Goal: Information Seeking & Learning: Check status

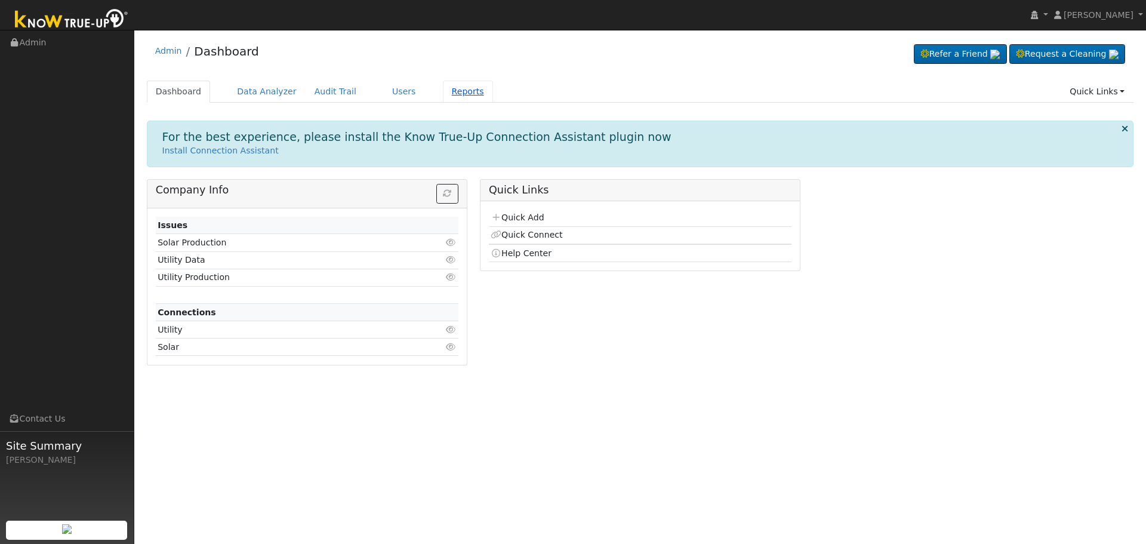
click at [448, 88] on link "Reports" at bounding box center [468, 92] width 50 height 22
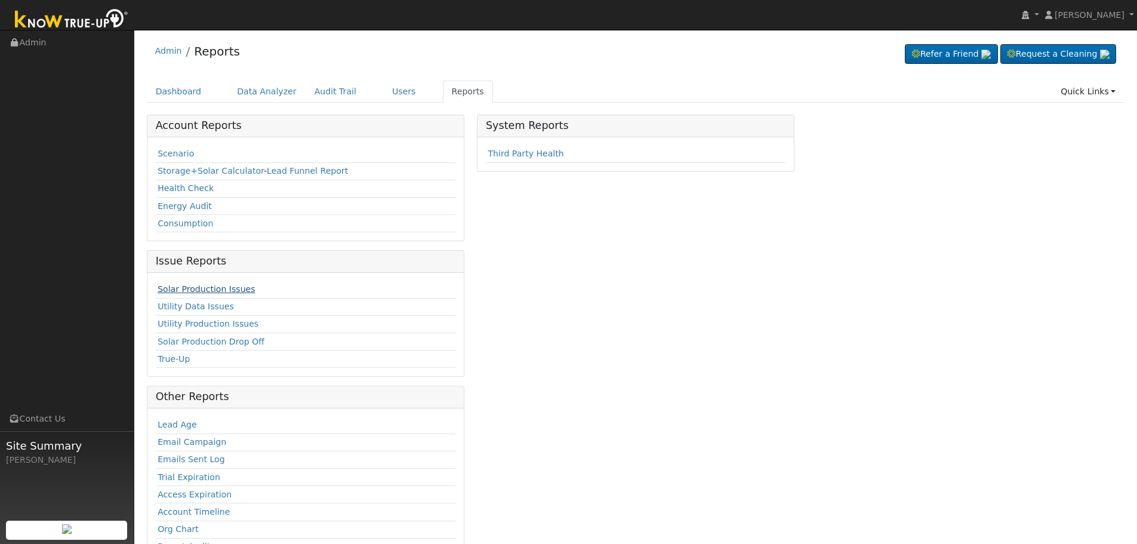
click at [213, 286] on link "Solar Production Issues" at bounding box center [206, 289] width 97 height 10
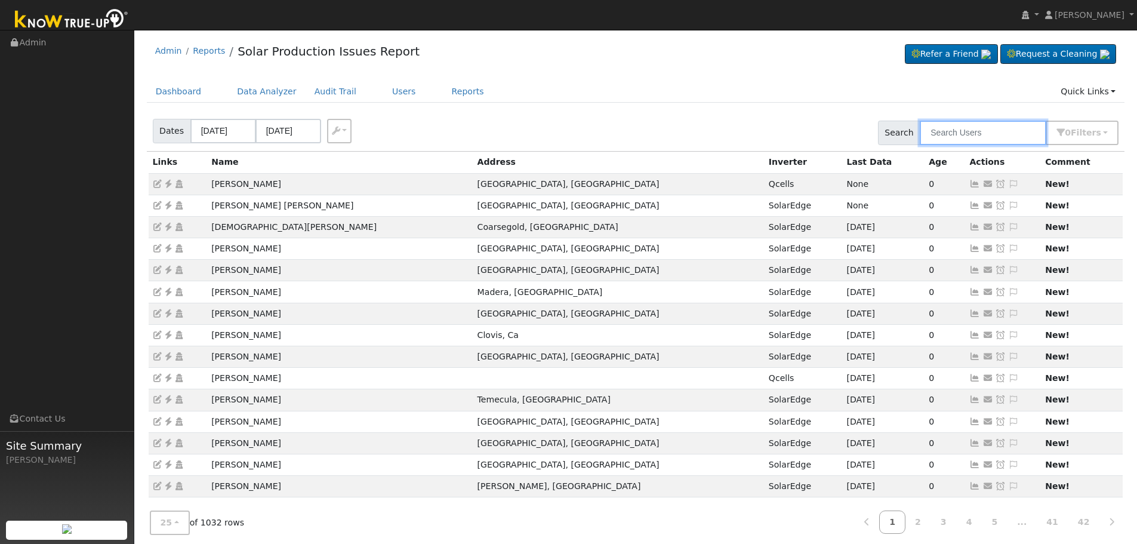
click at [974, 131] on input "text" at bounding box center [983, 133] width 127 height 24
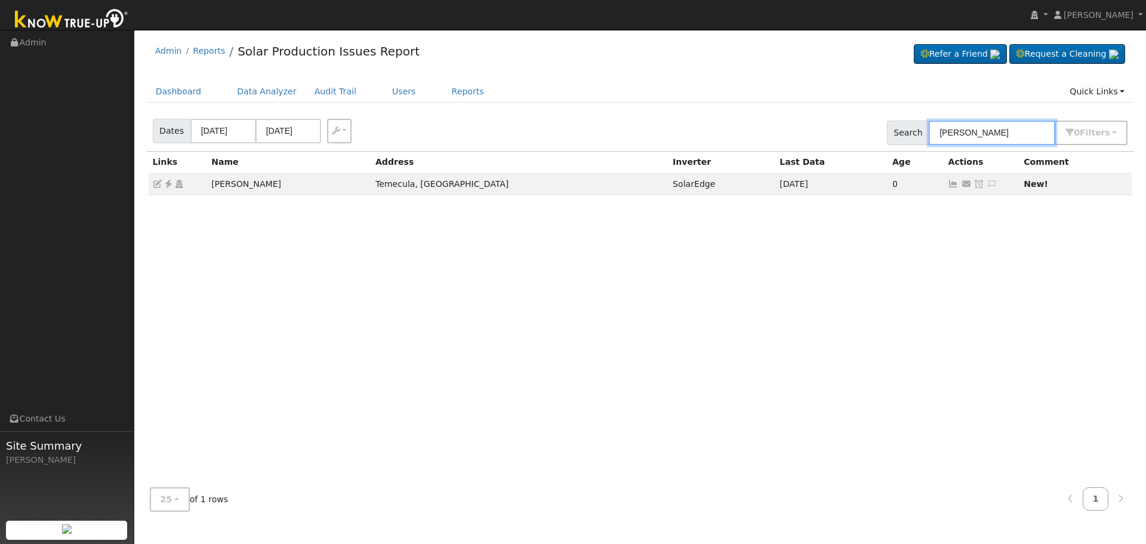
drag, startPoint x: 1005, startPoint y: 131, endPoint x: 914, endPoint y: 123, distance: 91.1
click at [914, 123] on div "Search armenta 0 Filter s Include Leads Include No Monitor Not Started Only Sho…" at bounding box center [1007, 133] width 241 height 24
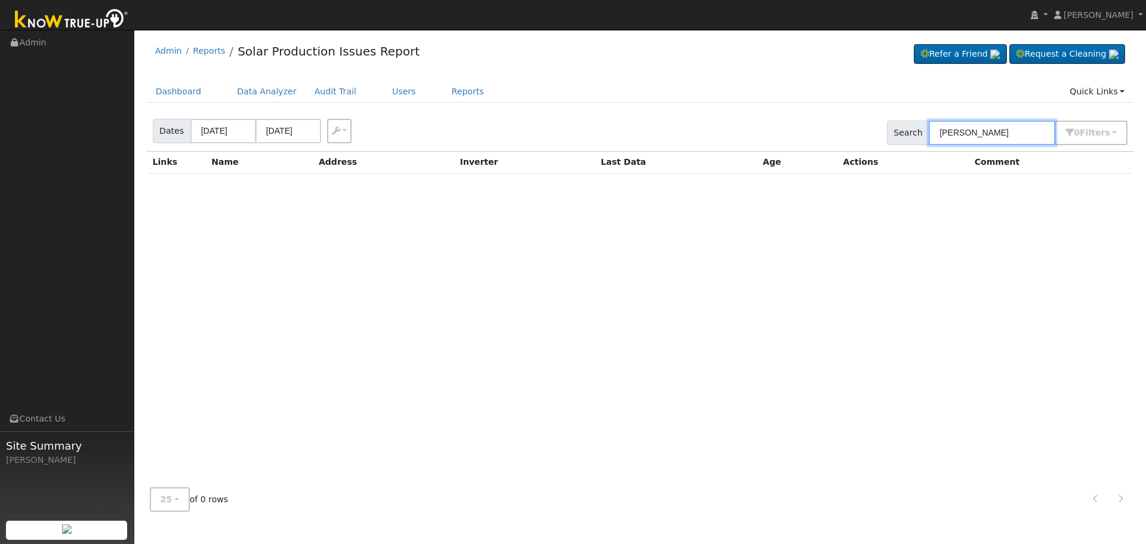
type input "danny ar"
click at [244, 128] on input "09/08/2025" at bounding box center [223, 131] width 66 height 24
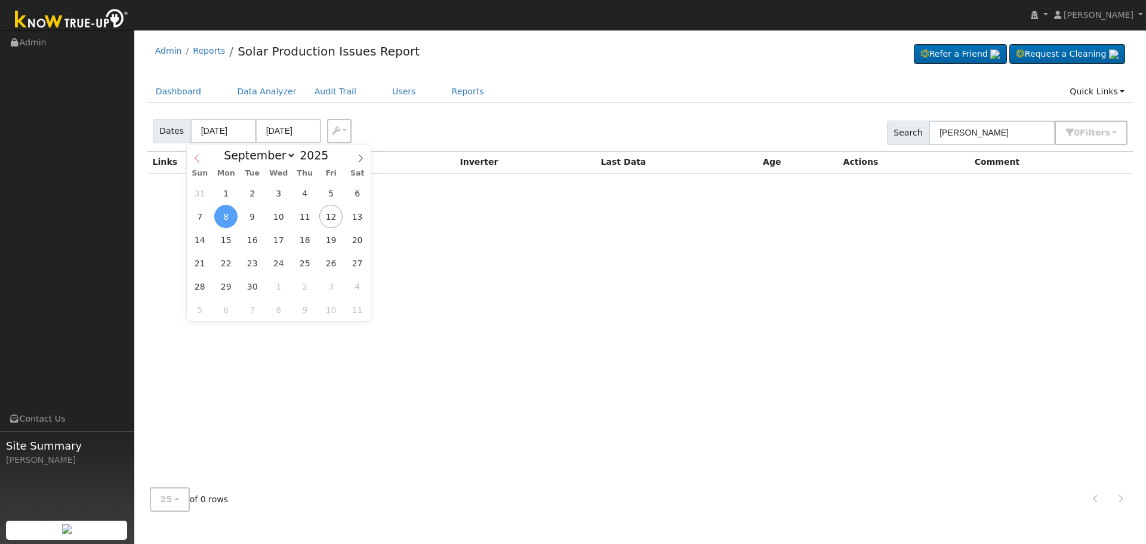
click at [197, 155] on icon at bounding box center [197, 158] width 8 height 8
select select "7"
click at [306, 192] on span "31" at bounding box center [304, 192] width 23 height 23
type input "07/31/2025"
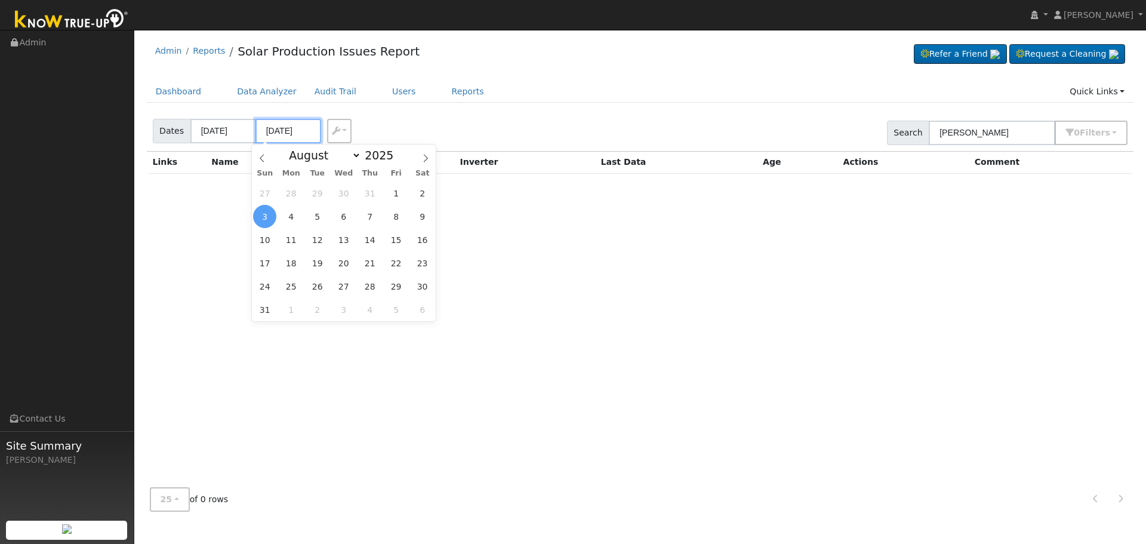
click at [305, 131] on input "08/03/2025" at bounding box center [289, 131] width 66 height 24
click at [263, 308] on span "31" at bounding box center [264, 309] width 23 height 23
type input "08/31/2025"
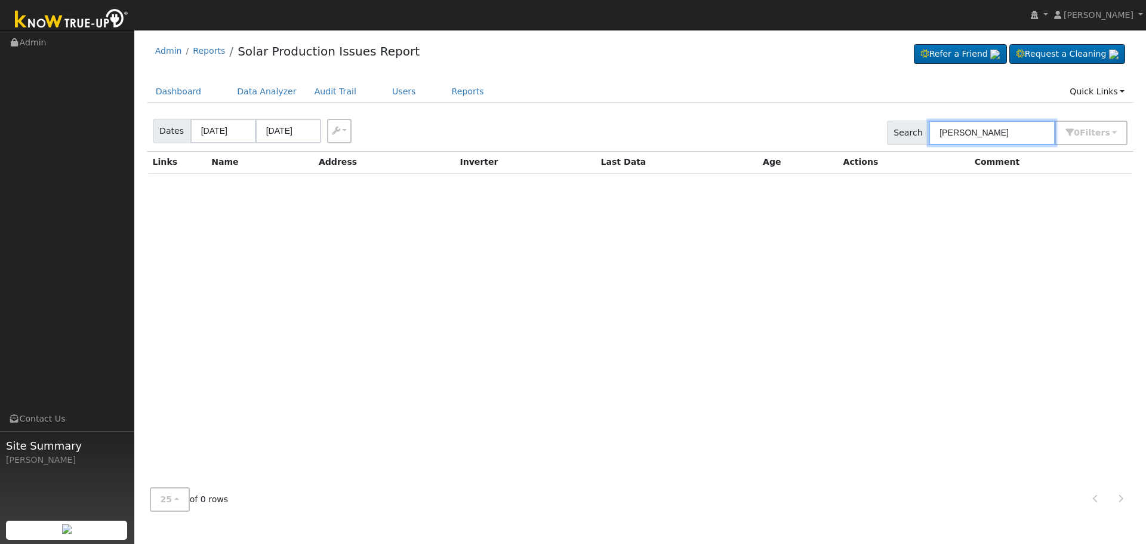
click at [997, 135] on input "danny ar" at bounding box center [992, 133] width 127 height 24
drag, startPoint x: 997, startPoint y: 135, endPoint x: 912, endPoint y: 136, distance: 85.4
click at [912, 136] on div "Search danny ar 0 Filter s Include Leads Include No Monitor Not Started Only Sh…" at bounding box center [1007, 133] width 241 height 24
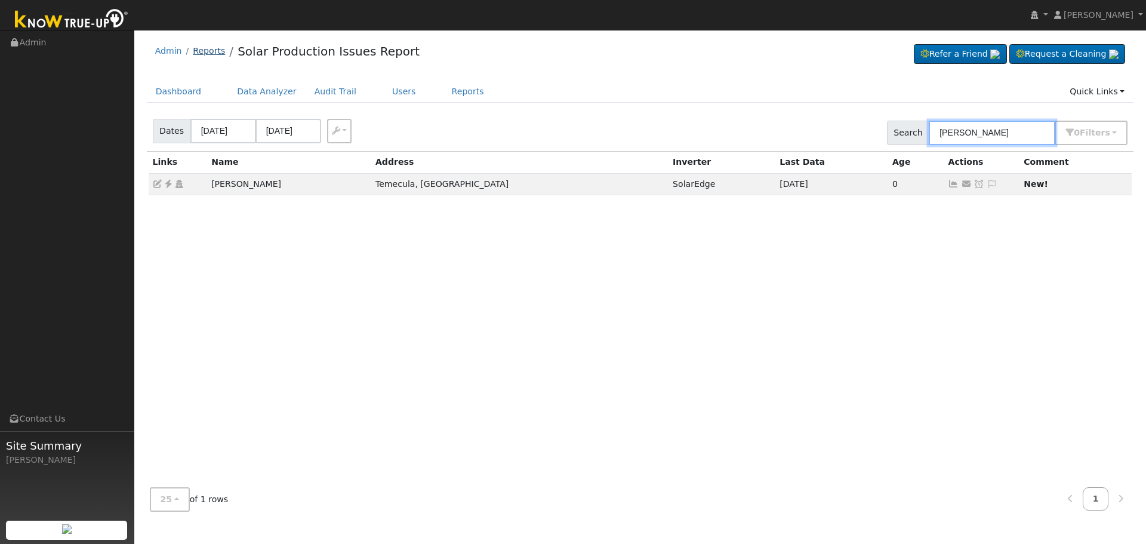
type input "armenta"
click at [203, 47] on link "Reports" at bounding box center [209, 51] width 32 height 10
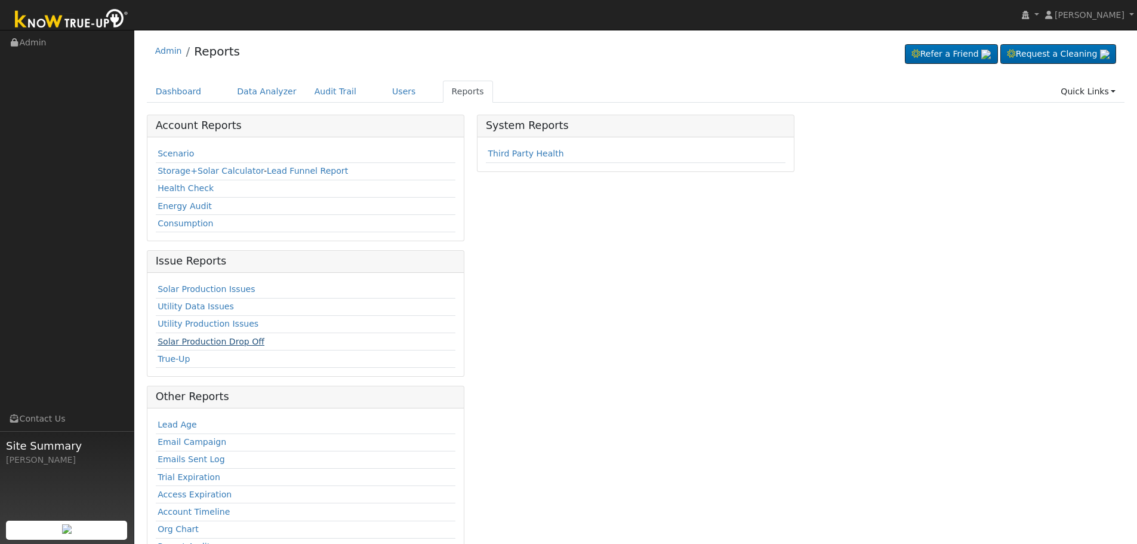
click at [240, 340] on link "Solar Production Drop Off" at bounding box center [211, 342] width 107 height 10
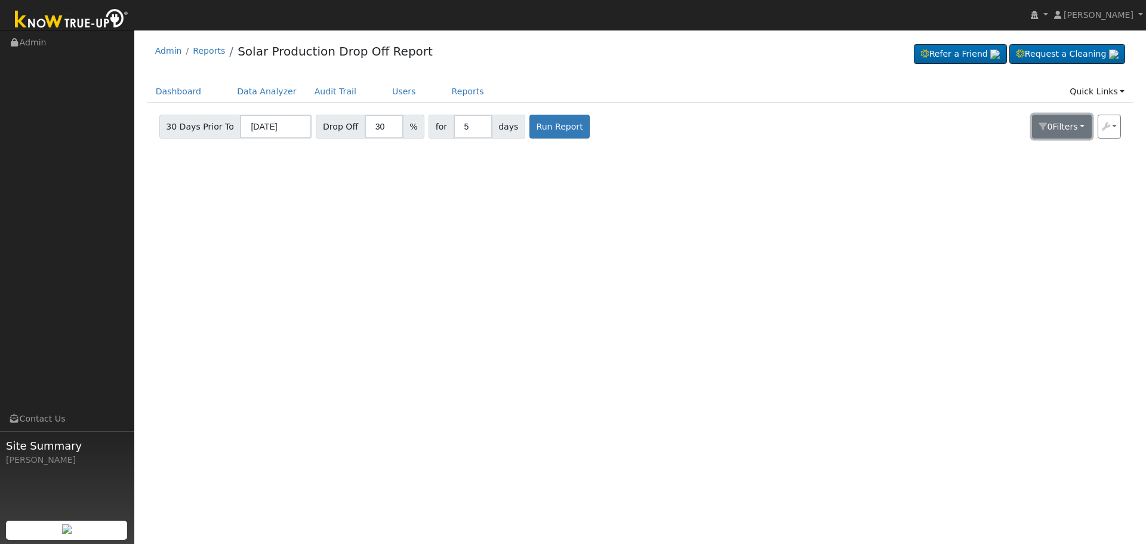
click at [1081, 131] on button "0 Filter s" at bounding box center [1062, 127] width 60 height 24
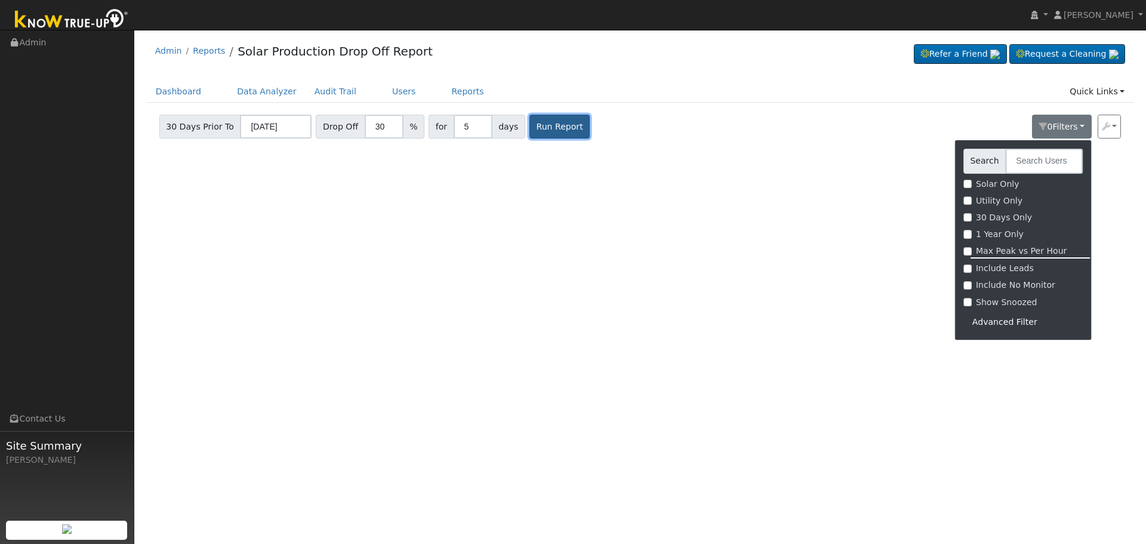
click at [530, 130] on button "Run Report" at bounding box center [560, 127] width 60 height 24
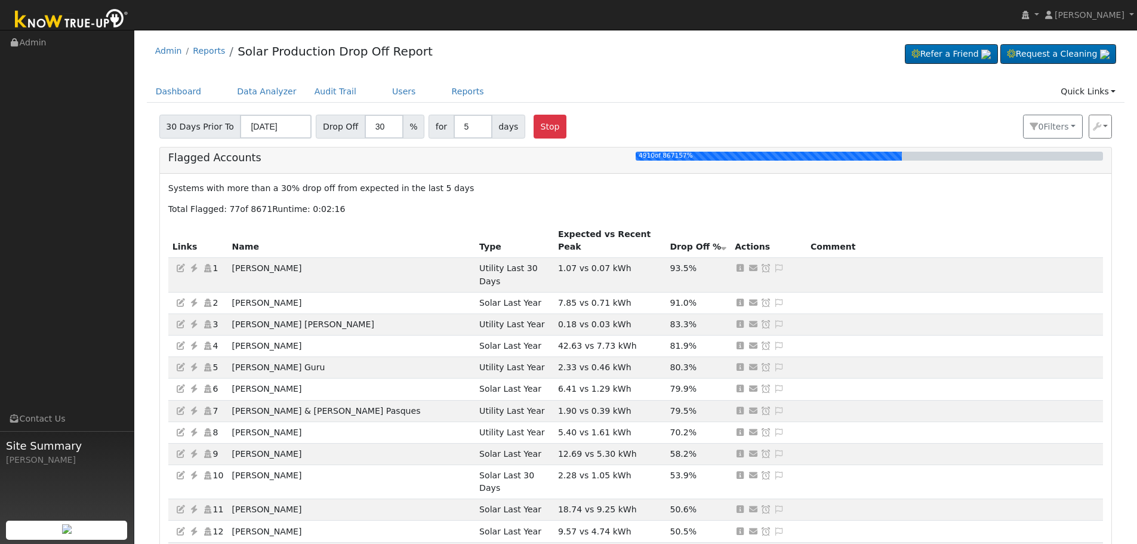
drag, startPoint x: 491, startPoint y: 54, endPoint x: 545, endPoint y: 42, distance: 55.0
click at [545, 42] on div "Admin Reports Solar Production Drop Off Report Refer a Friend Request a Cleaning" at bounding box center [636, 54] width 978 height 36
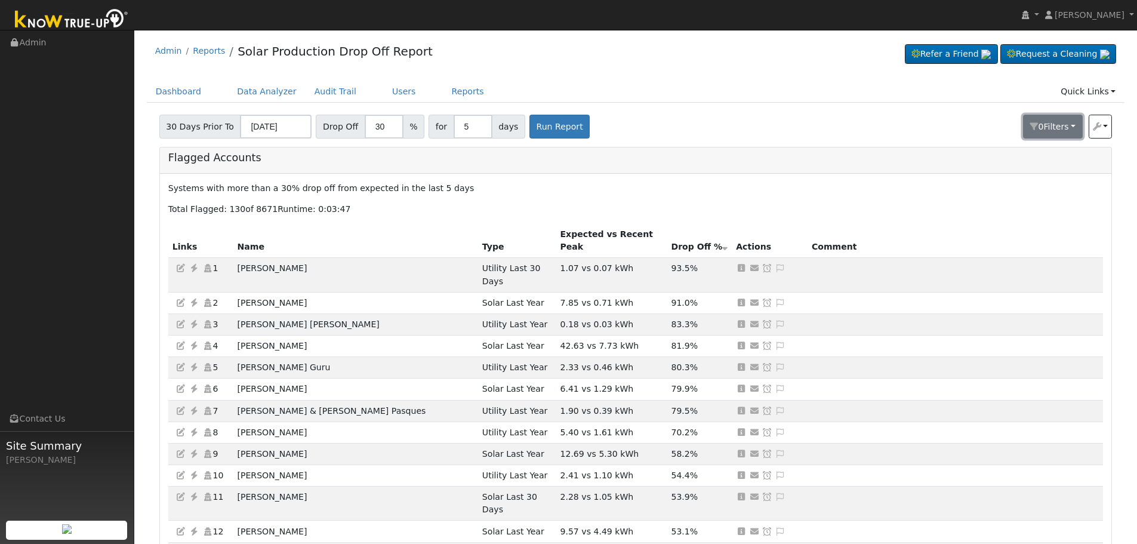
click at [1039, 121] on button "0 Filter s" at bounding box center [1053, 127] width 60 height 24
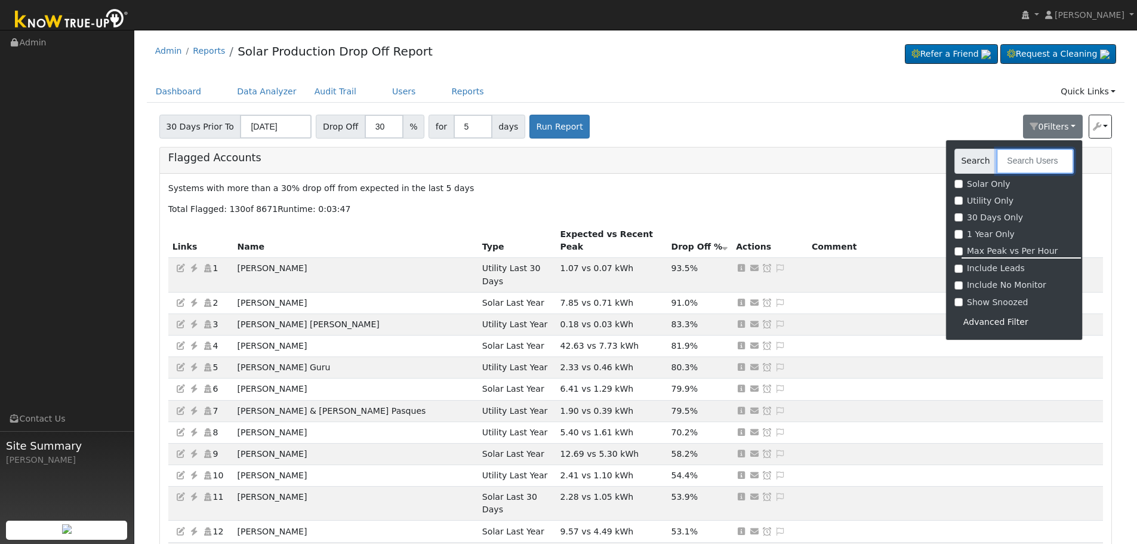
click at [1029, 158] on input "text" at bounding box center [1035, 161] width 78 height 24
type input "danny"
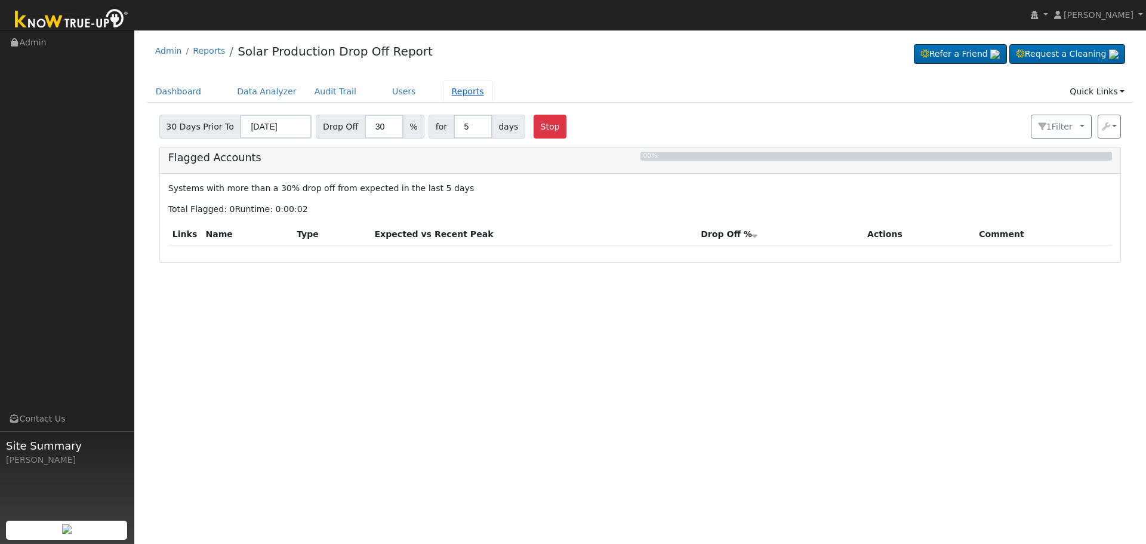
click at [443, 91] on link "Reports" at bounding box center [468, 92] width 50 height 22
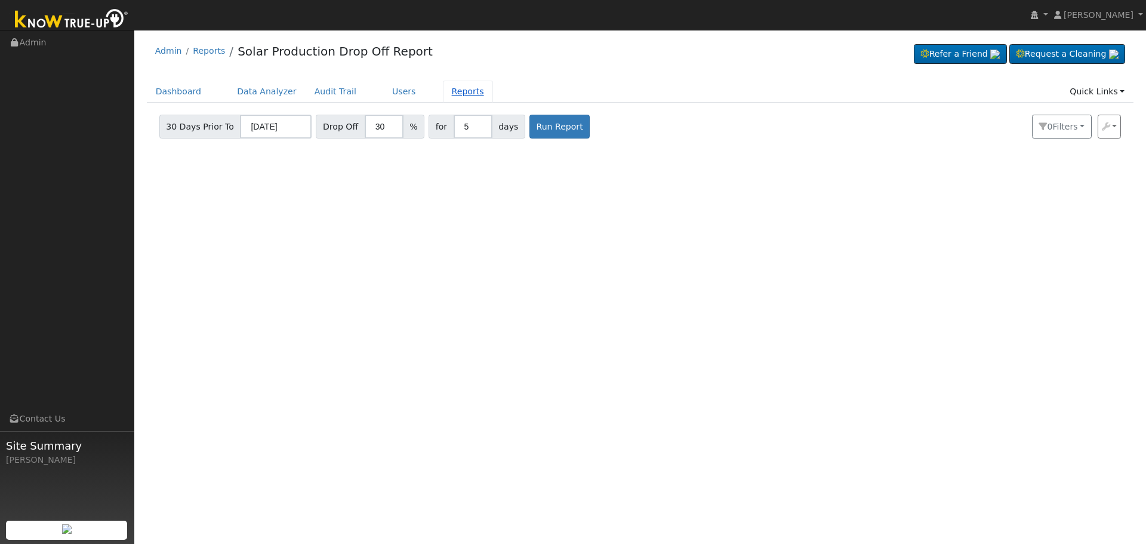
click at [445, 94] on link "Reports" at bounding box center [468, 92] width 50 height 22
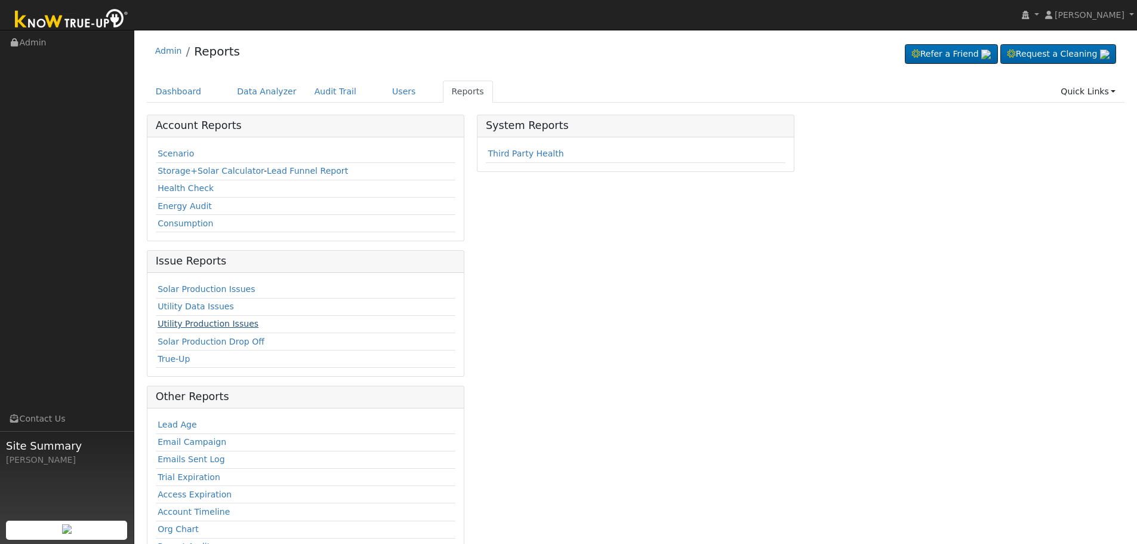
click at [201, 325] on link "Utility Production Issues" at bounding box center [208, 324] width 101 height 10
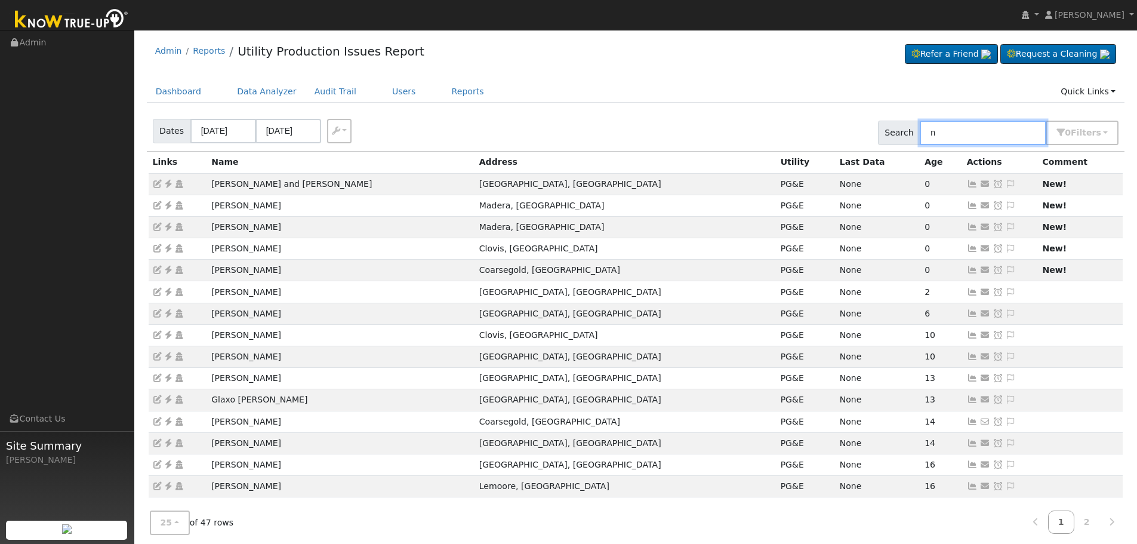
type input "n"
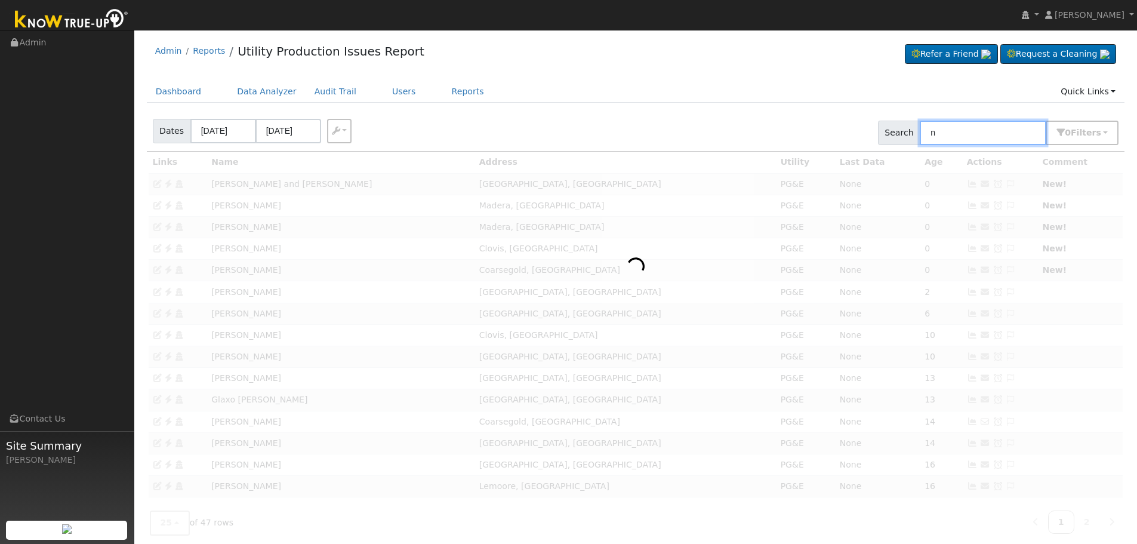
click at [989, 134] on input "n" at bounding box center [983, 133] width 127 height 24
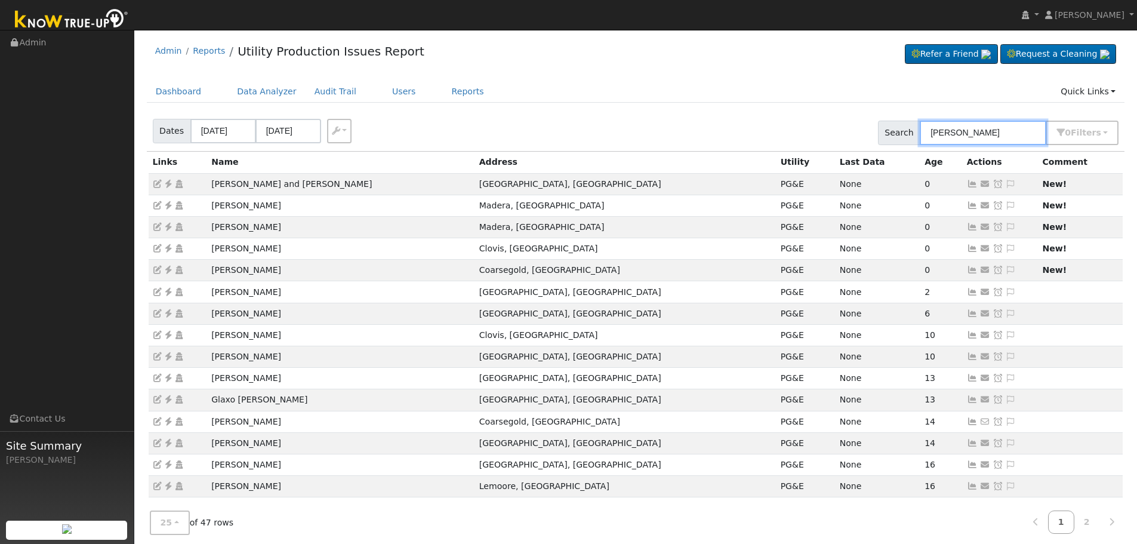
type input "danny"
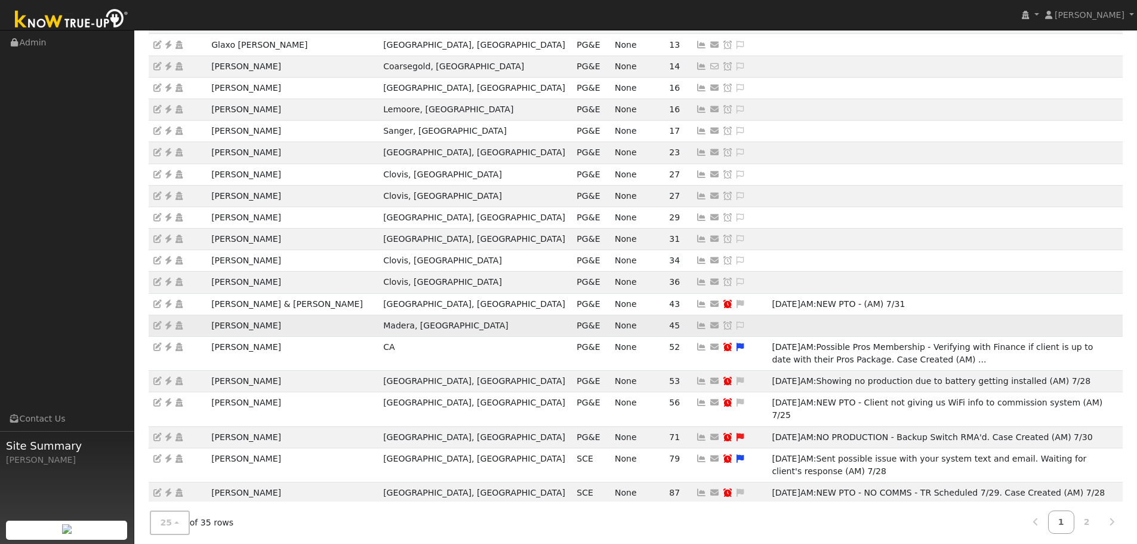
scroll to position [253, 0]
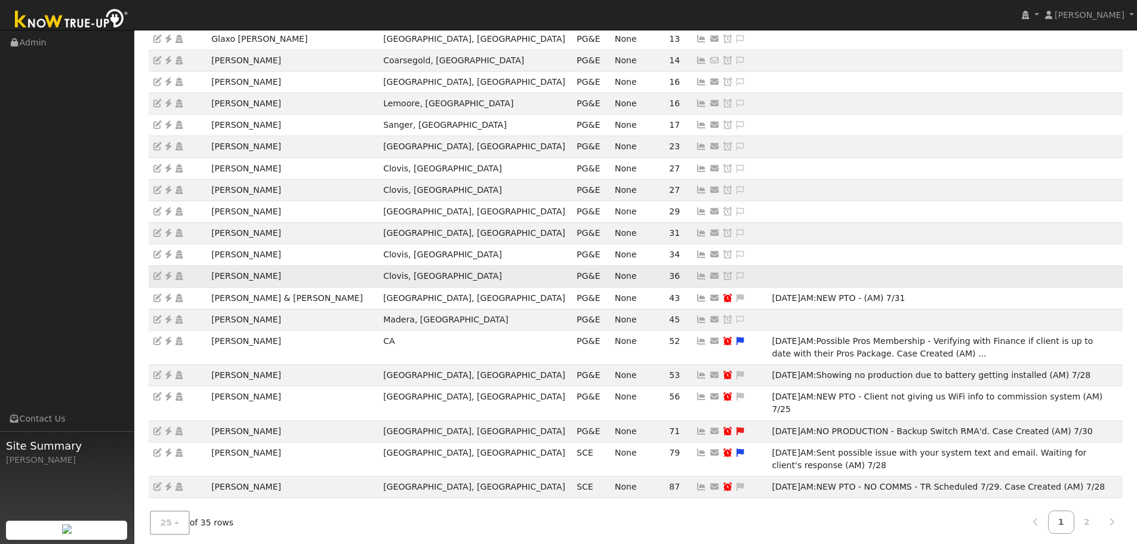
click at [735, 271] on link at bounding box center [740, 276] width 11 height 10
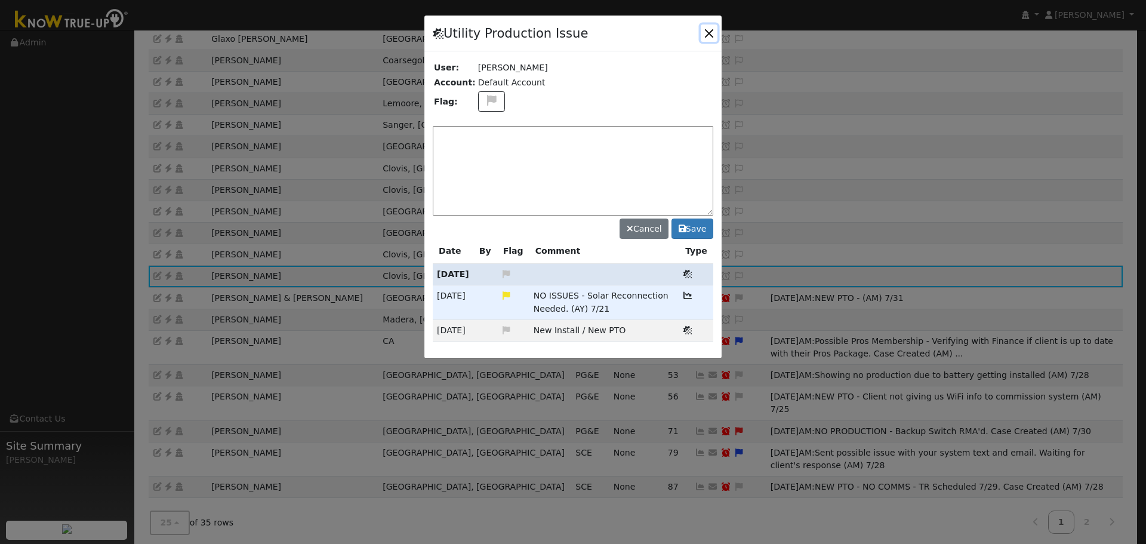
click at [705, 31] on button "button" at bounding box center [709, 32] width 17 height 17
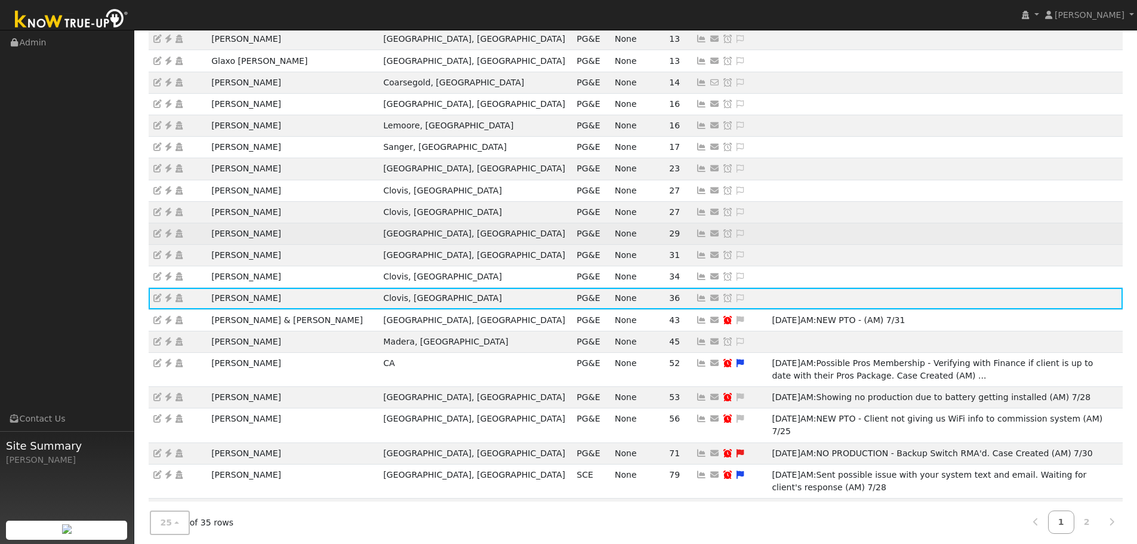
scroll to position [239, 0]
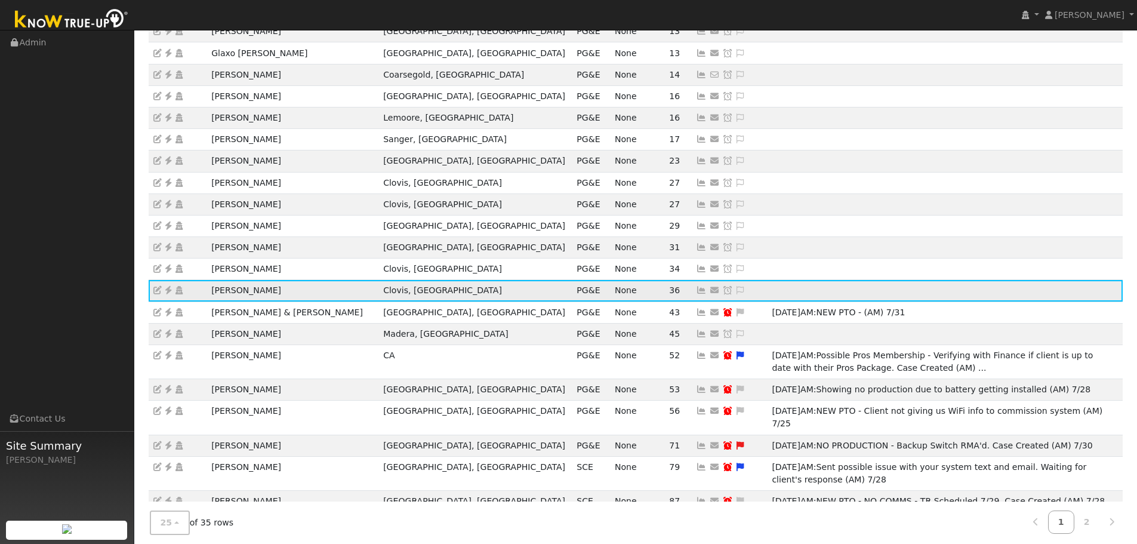
click at [735, 287] on icon at bounding box center [740, 290] width 11 height 8
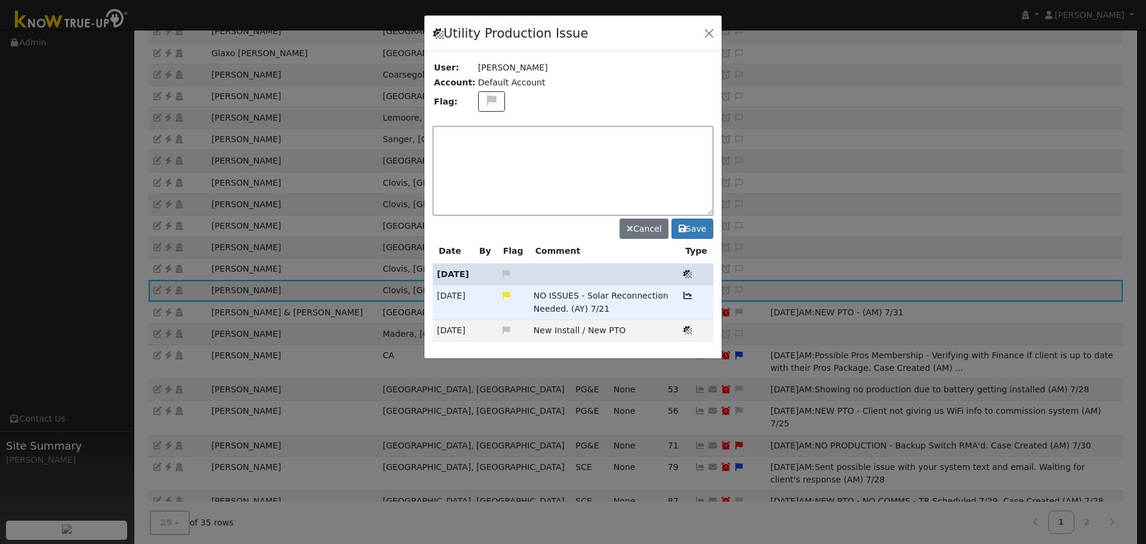
click at [692, 273] on icon at bounding box center [688, 274] width 8 height 8
click at [716, 33] on button "button" at bounding box center [709, 32] width 17 height 17
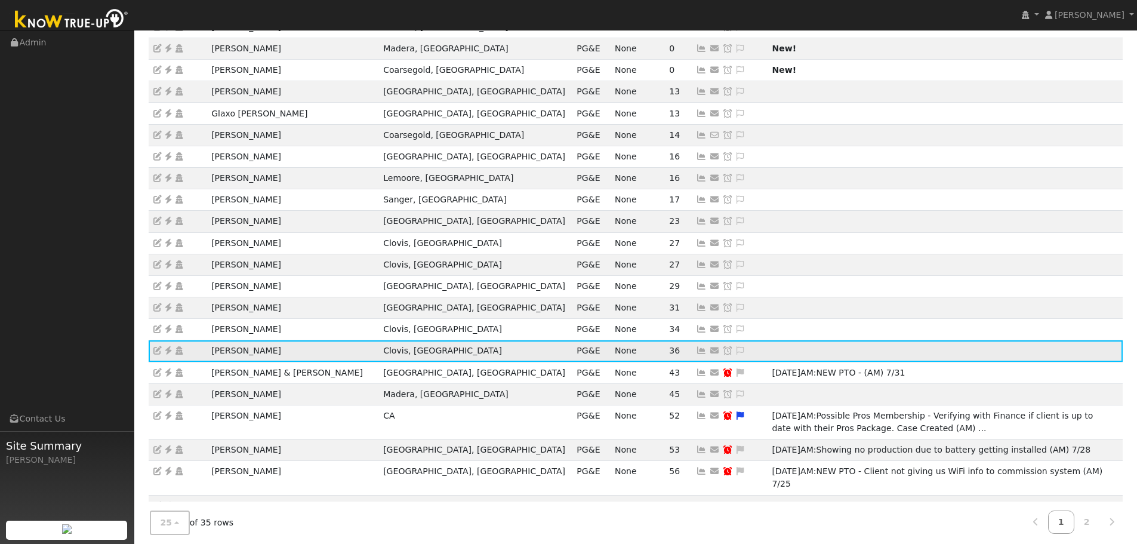
scroll to position [179, 0]
click at [735, 346] on icon at bounding box center [740, 350] width 11 height 8
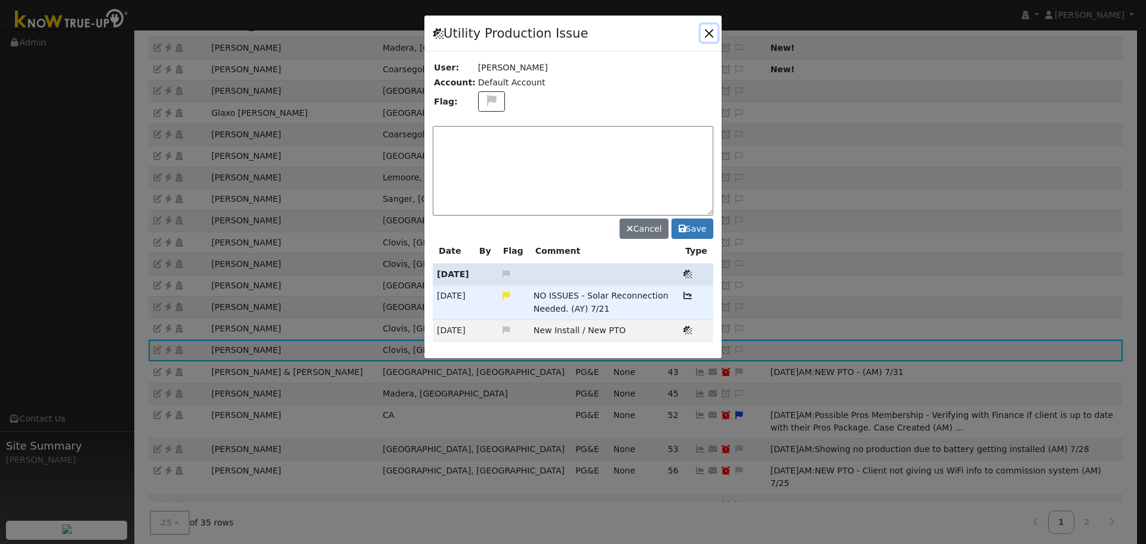
click at [703, 34] on button "button" at bounding box center [709, 32] width 17 height 17
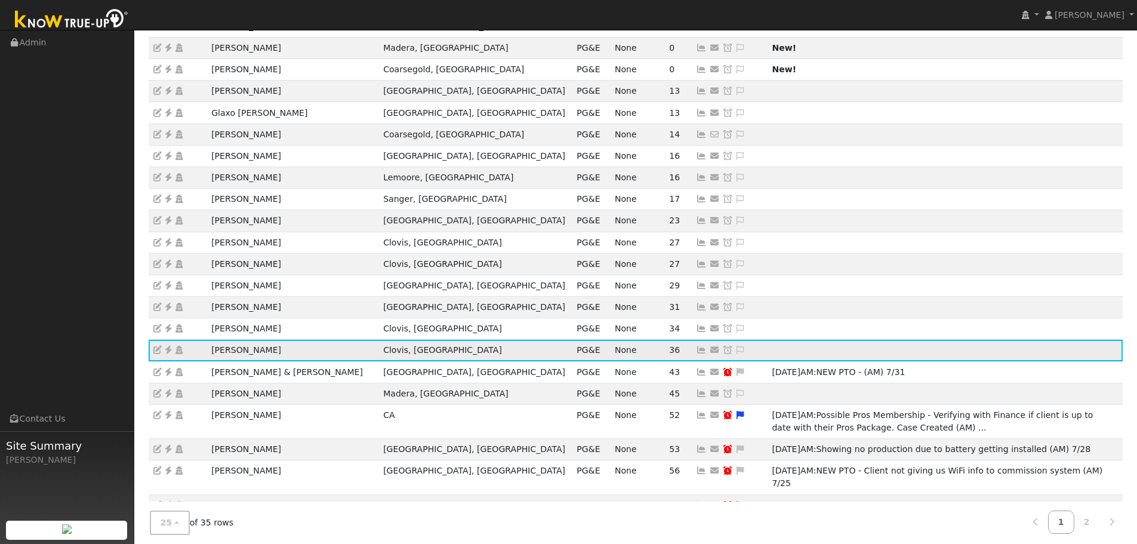
click at [168, 347] on icon at bounding box center [168, 350] width 11 height 8
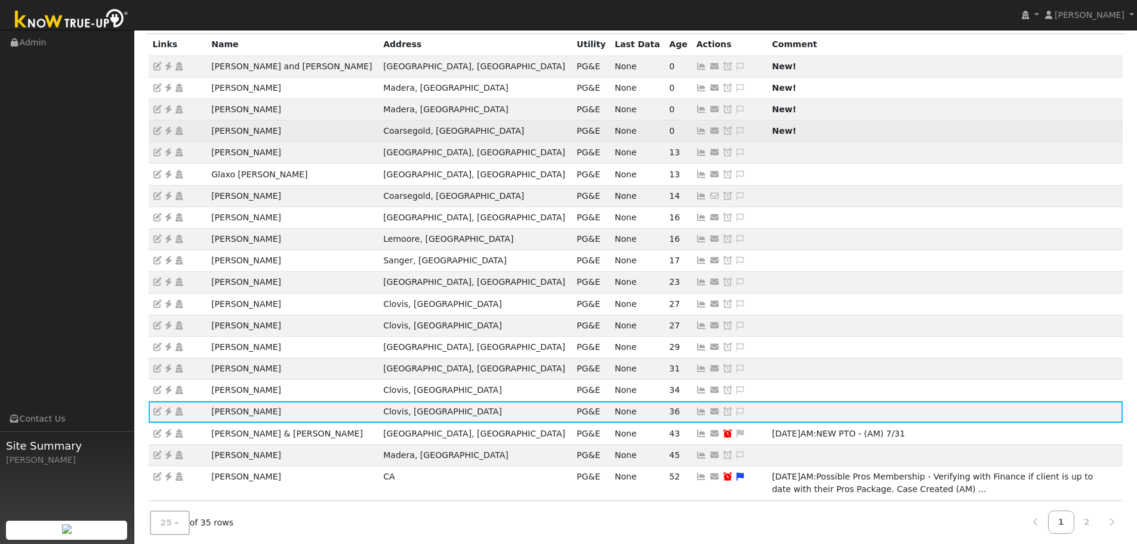
scroll to position [0, 0]
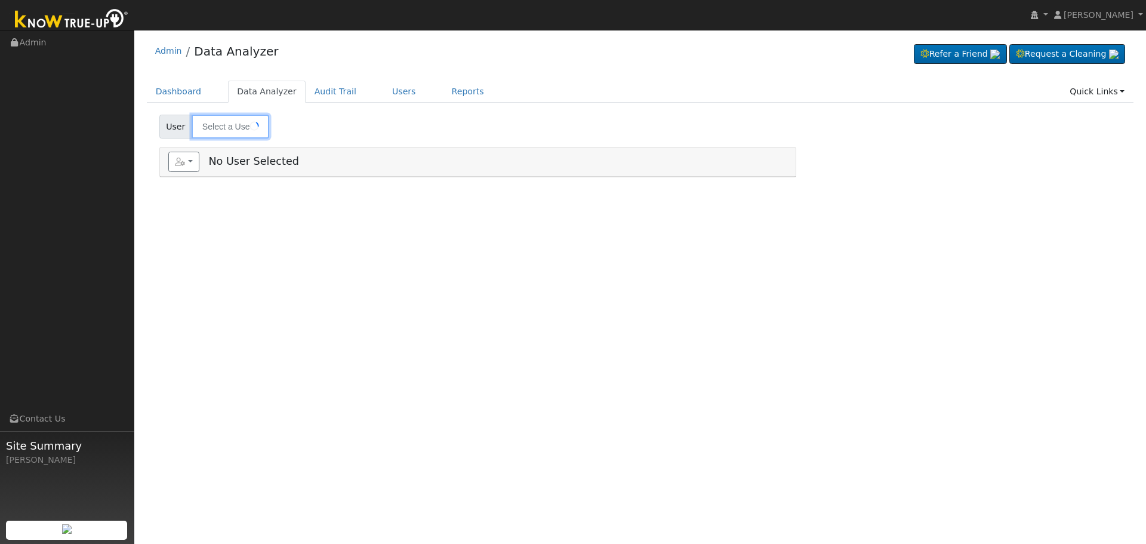
type input "[PERSON_NAME]"
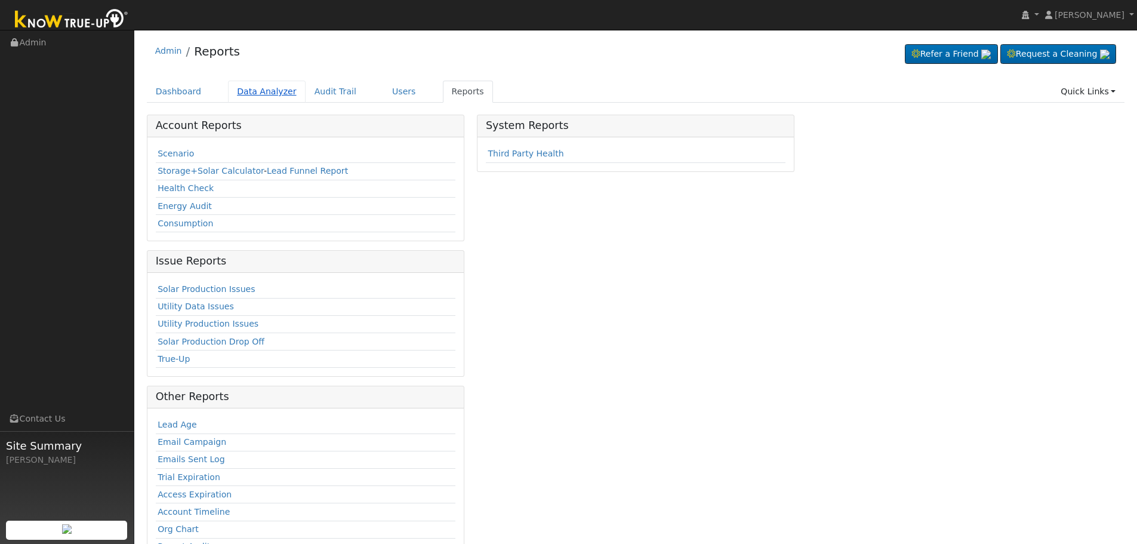
click at [246, 94] on link "Data Analyzer" at bounding box center [267, 92] width 78 height 22
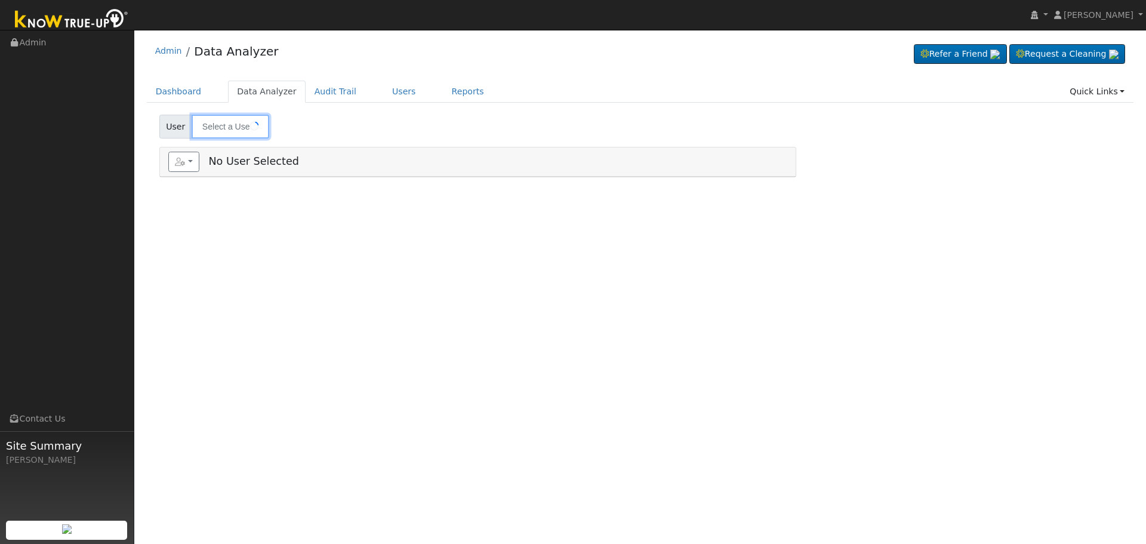
type input "[PERSON_NAME]"
